Goal: Complete application form

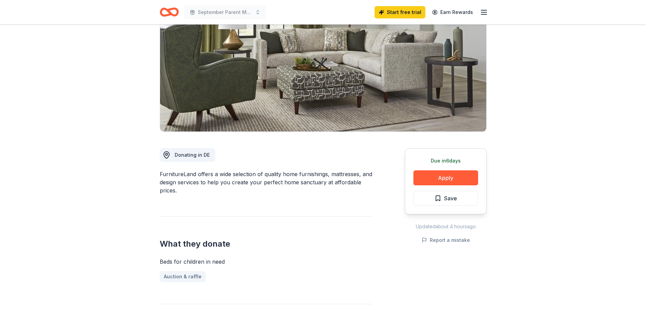
scroll to position [77, 0]
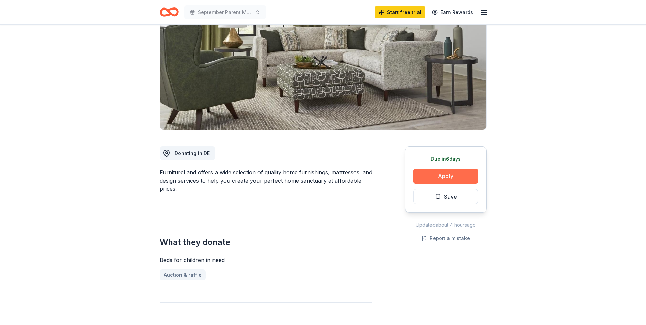
click at [464, 177] on button "Apply" at bounding box center [446, 176] width 65 height 15
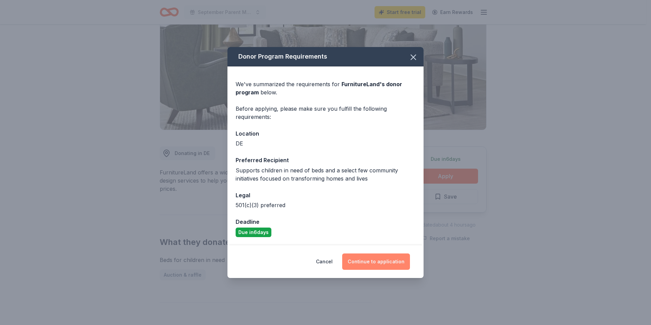
click at [386, 262] on button "Continue to application" at bounding box center [376, 261] width 68 height 16
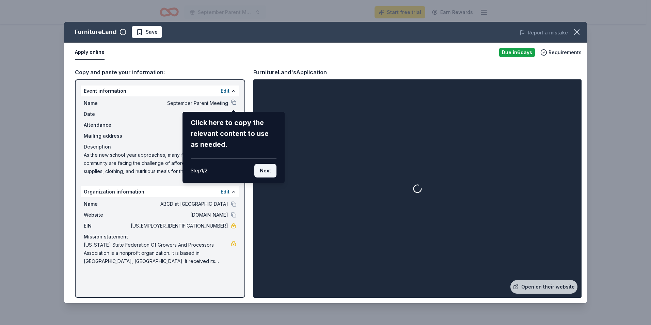
click at [264, 171] on button "Next" at bounding box center [265, 171] width 22 height 14
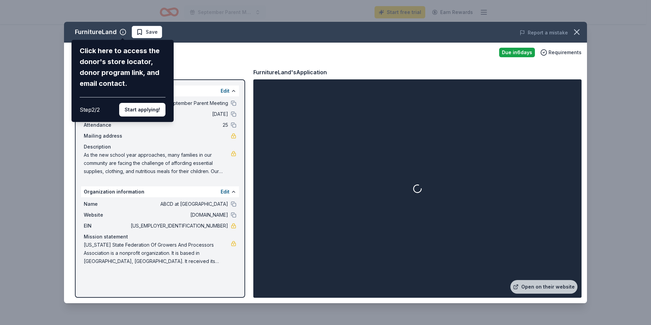
click at [156, 111] on button "Start applying!" at bounding box center [142, 110] width 46 height 14
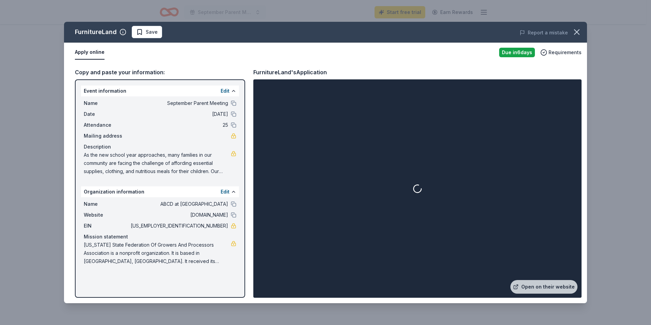
click at [420, 190] on icon at bounding box center [417, 189] width 10 height 10
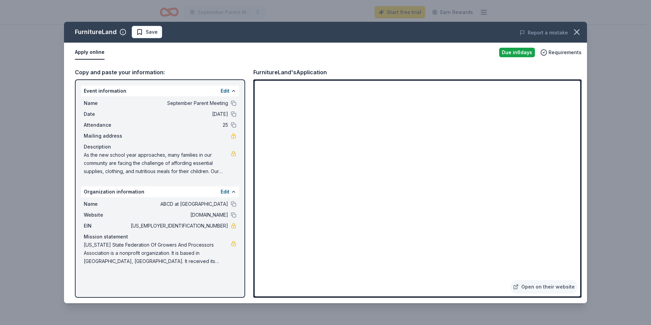
click at [221, 172] on span "As the new school year approaches, many families in our community are facing th…" at bounding box center [157, 163] width 147 height 25
click at [227, 191] on button "Edit" at bounding box center [225, 192] width 9 height 8
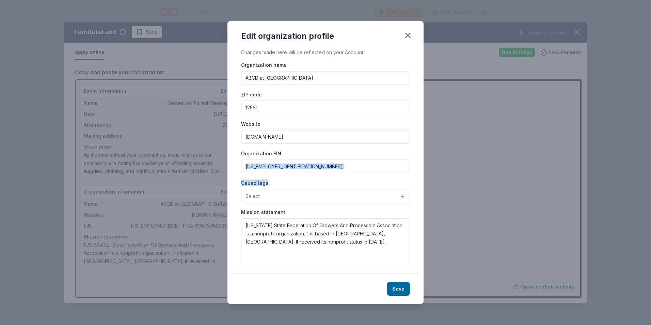
drag, startPoint x: 417, startPoint y: 172, endPoint x: 416, endPoint y: 185, distance: 13.0
click at [416, 185] on div "Changes made here will be reflected on your Account. Organization name ABCD at …" at bounding box center [326, 160] width 196 height 225
drag, startPoint x: 416, startPoint y: 185, endPoint x: 405, endPoint y: 184, distance: 10.9
click at [404, 181] on div "Cause tags Select" at bounding box center [325, 190] width 169 height 25
click at [412, 36] on icon "button" at bounding box center [408, 36] width 10 height 10
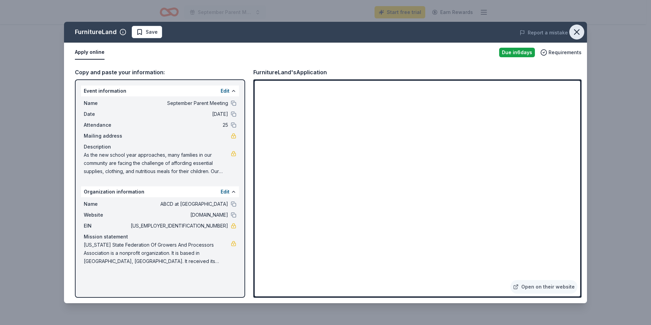
click at [580, 37] on button "button" at bounding box center [577, 32] width 15 height 15
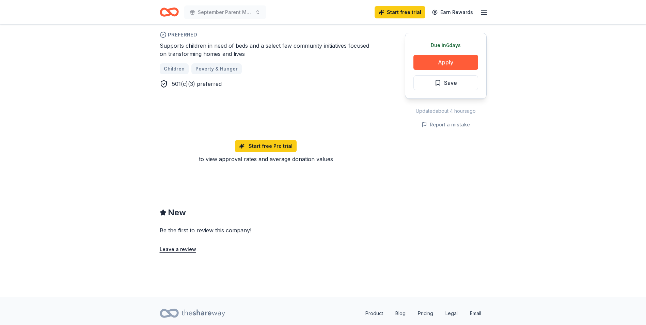
scroll to position [0, 0]
